Goal: Information Seeking & Learning: Learn about a topic

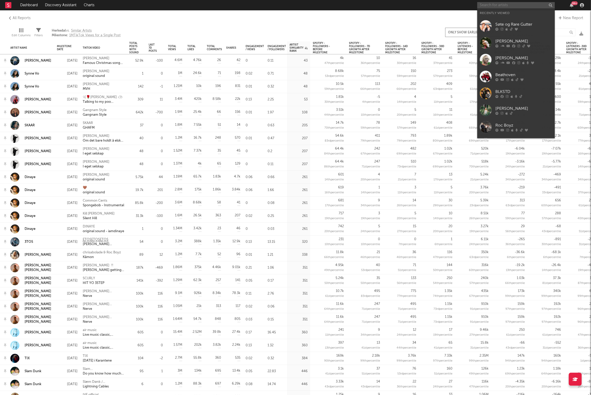
click at [515, 5] on input "text" at bounding box center [516, 5] width 78 height 6
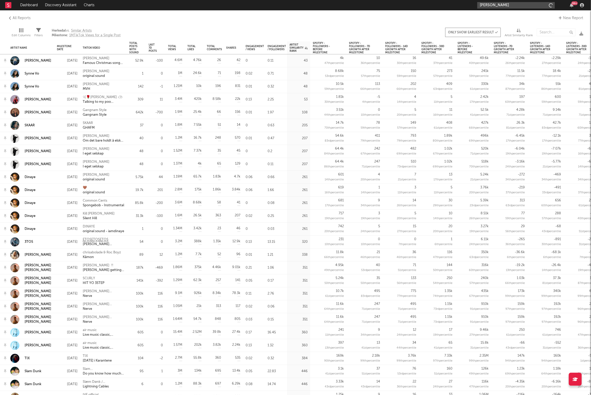
type input "[PERSON_NAME]"
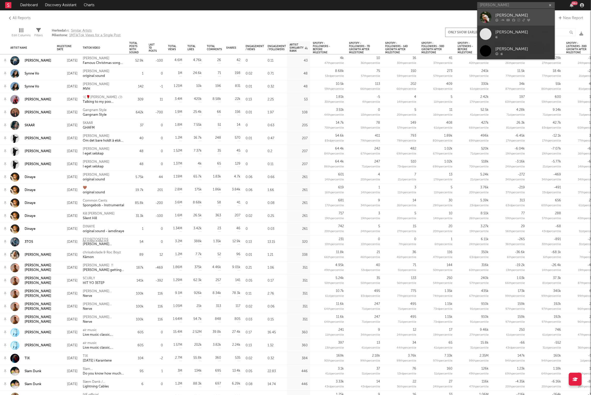
click at [505, 22] on link "[PERSON_NAME]" at bounding box center [516, 17] width 78 height 17
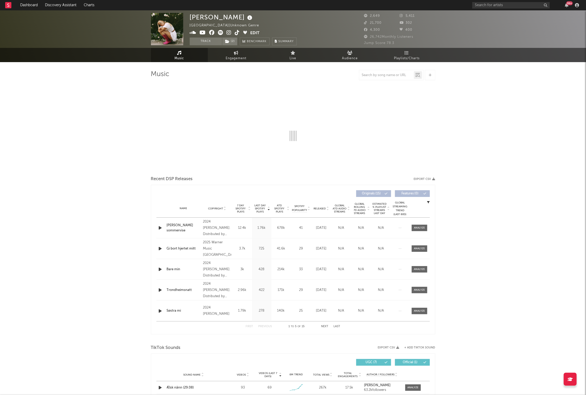
select select "6m"
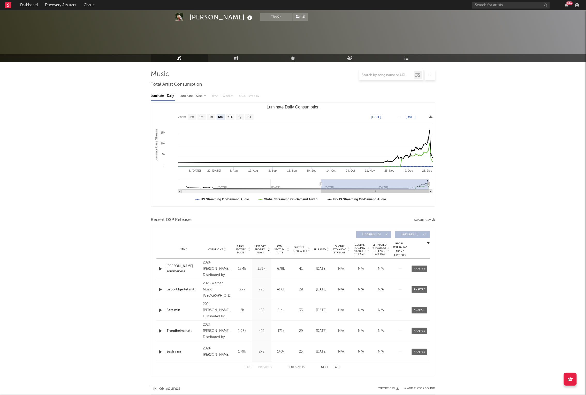
scroll to position [127, 0]
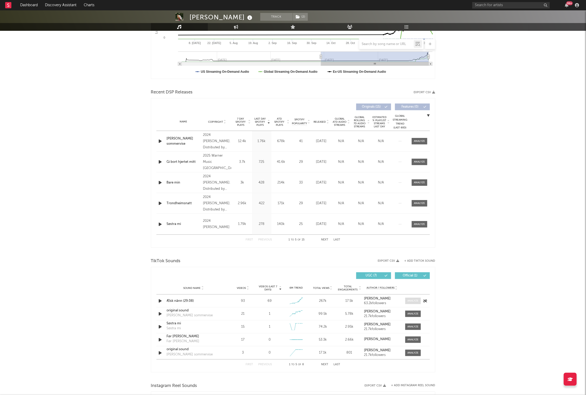
click at [409, 303] on span at bounding box center [413, 300] width 16 height 6
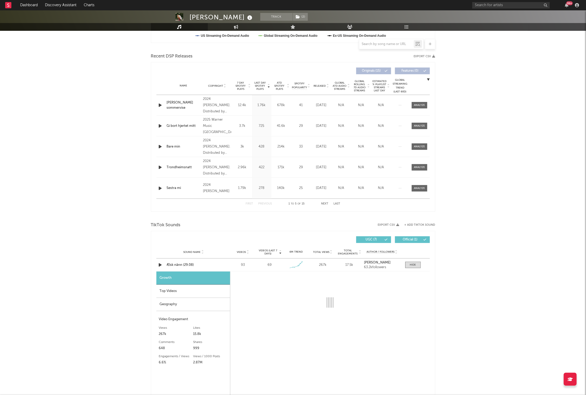
select select "1w"
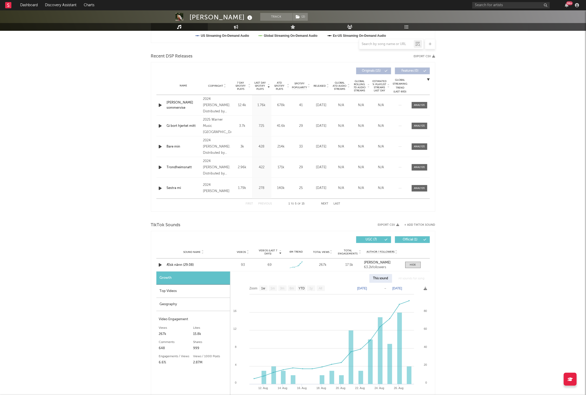
scroll to position [175, 0]
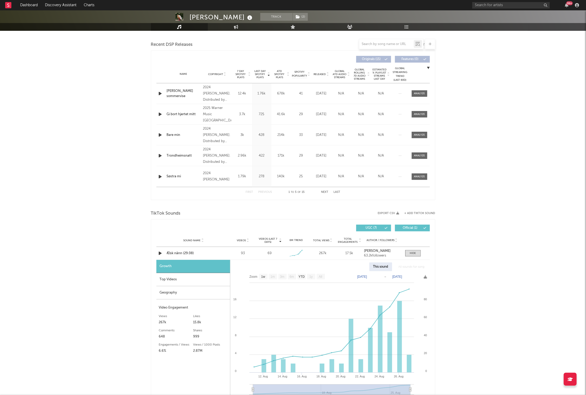
click at [178, 280] on div "Top Videos" at bounding box center [193, 279] width 74 height 13
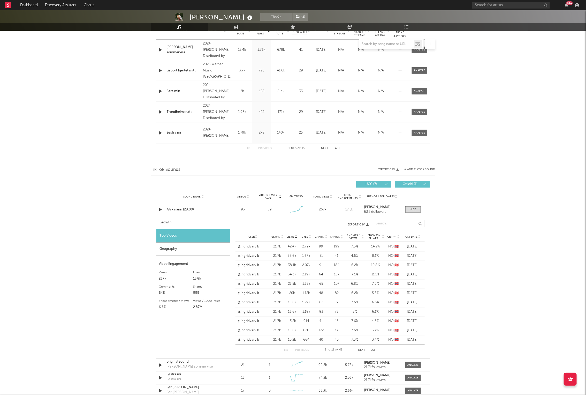
scroll to position [247, 0]
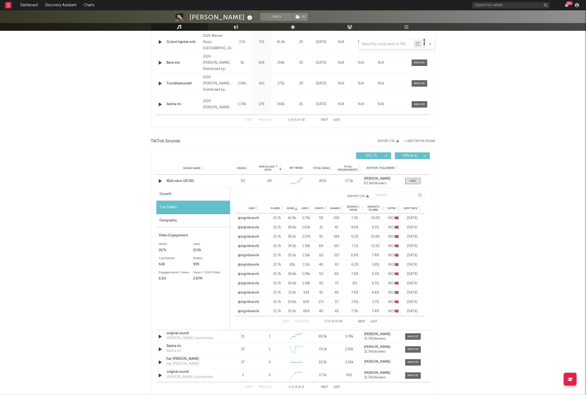
click at [178, 192] on div "Growth" at bounding box center [193, 193] width 74 height 13
select select "1w"
